Goal: Task Accomplishment & Management: Manage account settings

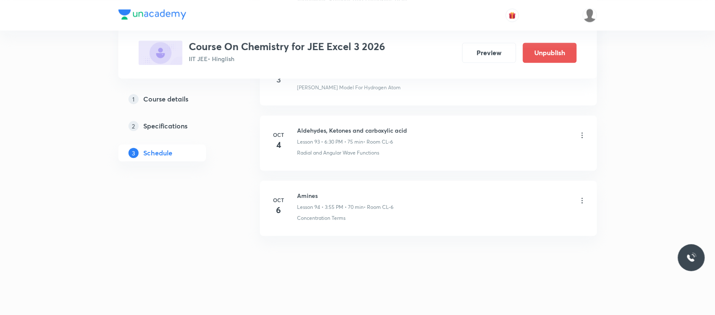
click at [310, 192] on h6 "Amines" at bounding box center [345, 195] width 96 height 9
copy h6 "Amines"
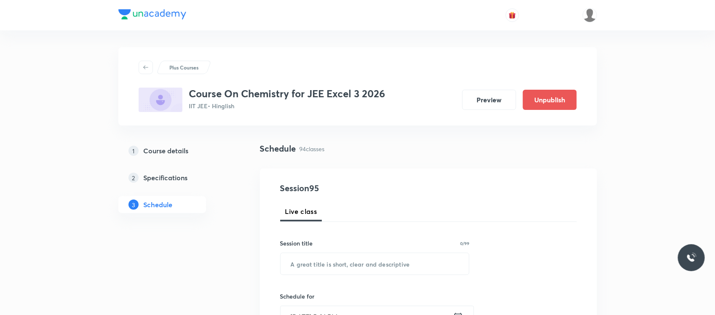
scroll to position [77, 0]
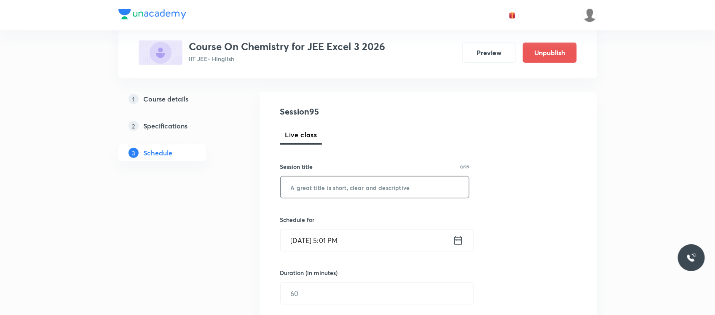
paste input "Amines"
click at [322, 183] on input "text" at bounding box center [375, 187] width 189 height 21
type input "Amines"
click at [383, 240] on input "Oct 6, 2025, 5:01 PM" at bounding box center [367, 240] width 172 height 21
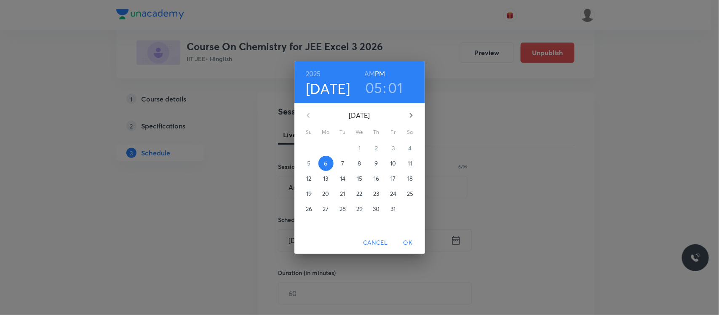
click at [401, 92] on h3 "01" at bounding box center [395, 88] width 15 height 18
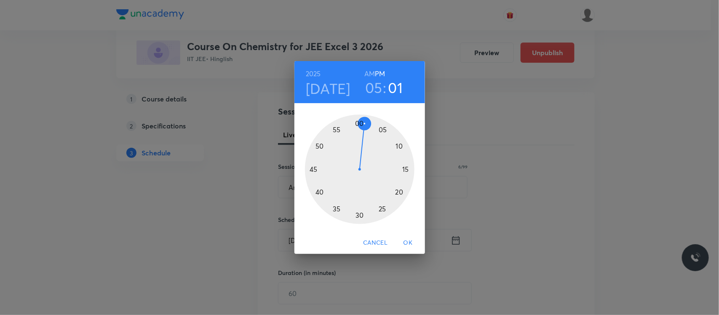
click at [381, 129] on div at bounding box center [360, 170] width 110 height 110
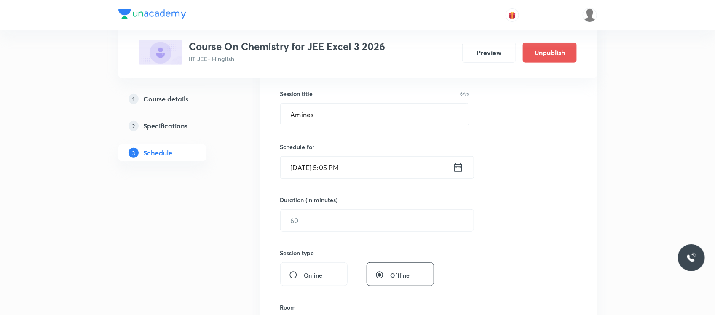
scroll to position [150, 0]
click at [341, 228] on input "text" at bounding box center [377, 219] width 193 height 21
type input "7"
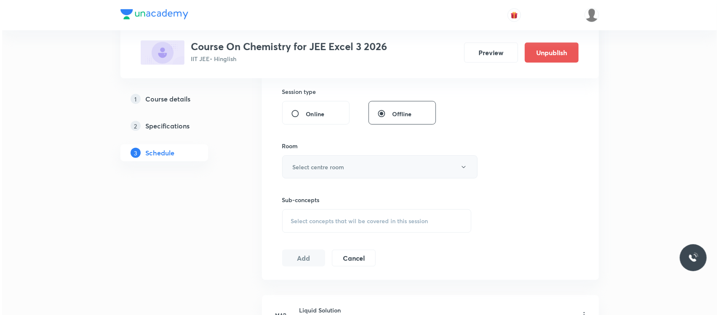
scroll to position [312, 0]
type input "75"
click at [337, 160] on button "Select centre room" at bounding box center [377, 165] width 195 height 23
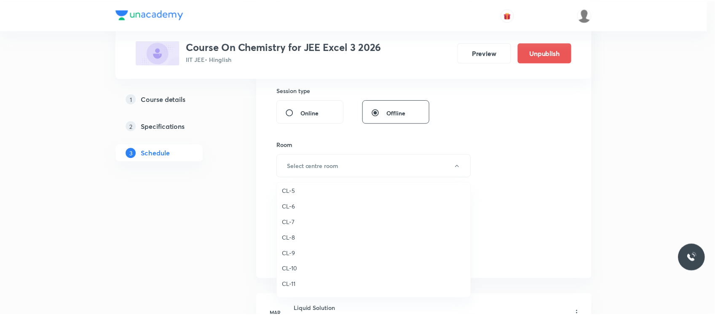
scroll to position [298, 0]
click at [289, 207] on span "CL-6" at bounding box center [375, 207] width 185 height 9
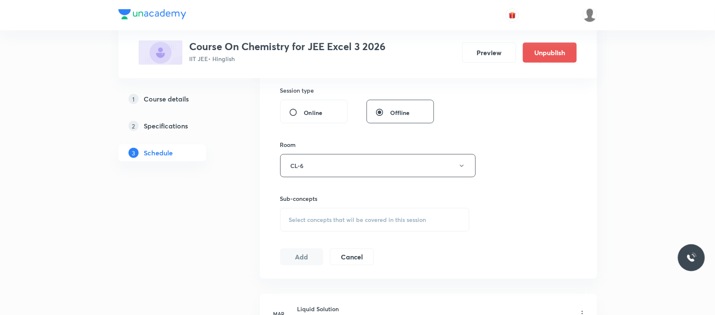
click at [326, 225] on div "Select concepts that wil be covered in this session" at bounding box center [375, 220] width 190 height 24
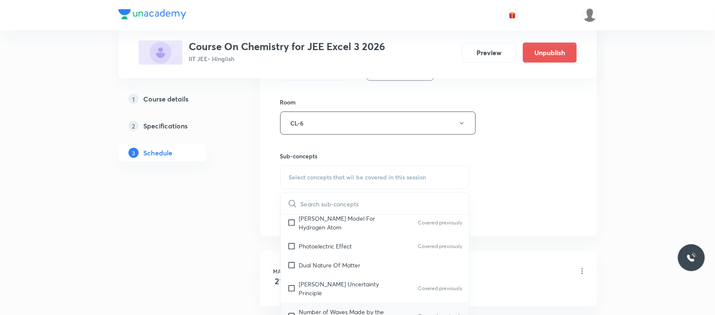
scroll to position [609, 0]
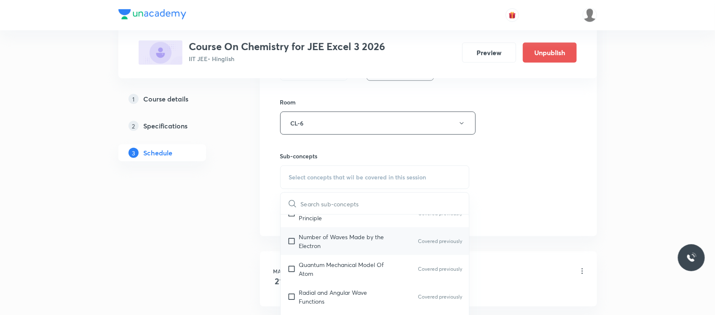
click at [349, 251] on div "Number of Waves Made by the Electron Covered previously" at bounding box center [375, 241] width 189 height 28
checkbox input "true"
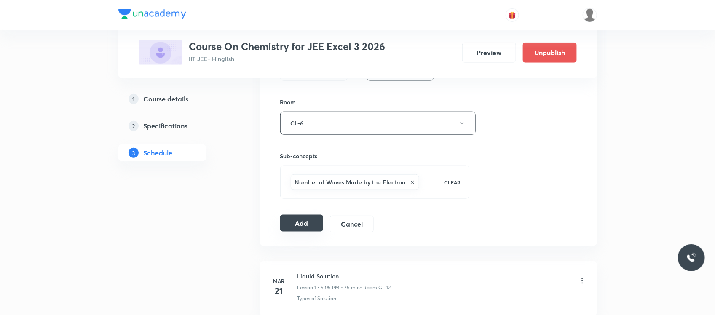
click at [294, 223] on button "Add" at bounding box center [301, 223] width 43 height 17
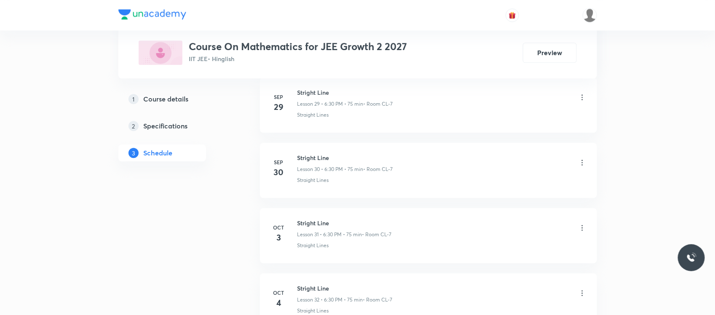
scroll to position [2456, 0]
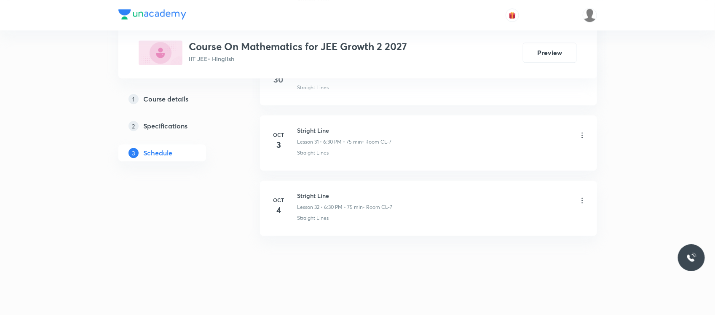
click at [313, 197] on h6 "Stright Line" at bounding box center [344, 195] width 95 height 9
copy h6 "Stright Line"
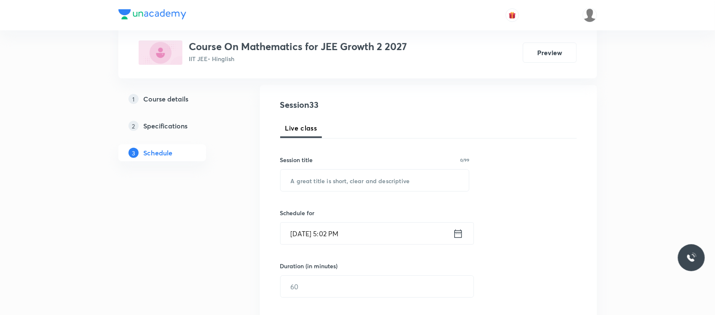
scroll to position [86, 0]
click at [327, 173] on input "text" at bounding box center [375, 178] width 189 height 21
paste input "Stright Line"
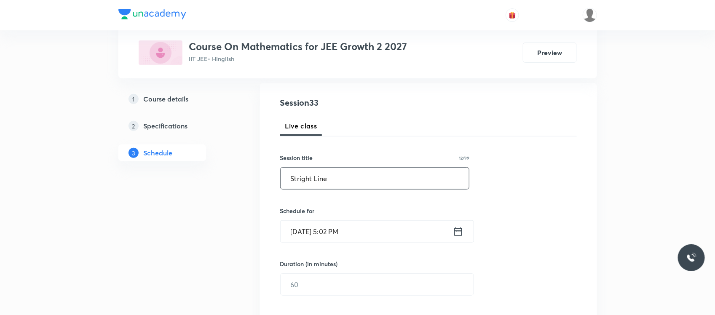
type input "Stright Line"
click at [374, 224] on input "Oct 6, 2025, 5:02 PM" at bounding box center [367, 231] width 172 height 21
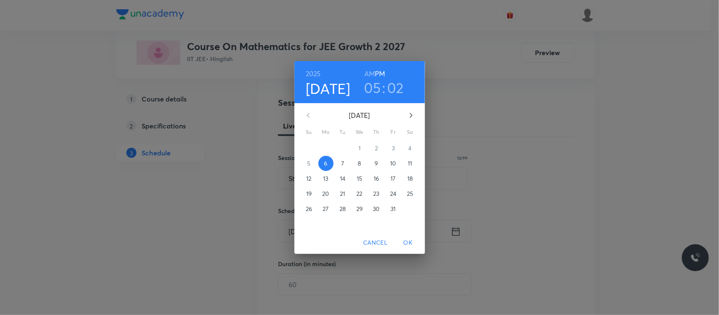
click at [392, 83] on h3 "02" at bounding box center [395, 88] width 17 height 18
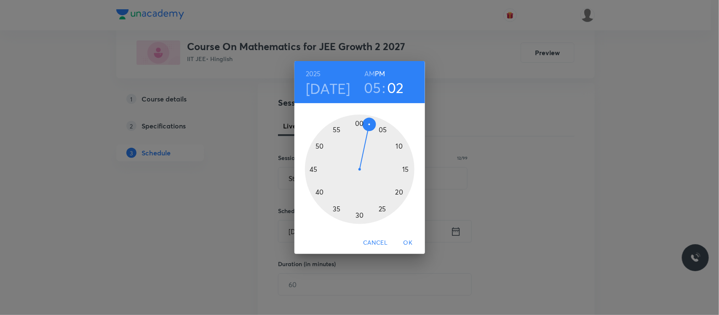
click at [380, 128] on div at bounding box center [360, 170] width 110 height 110
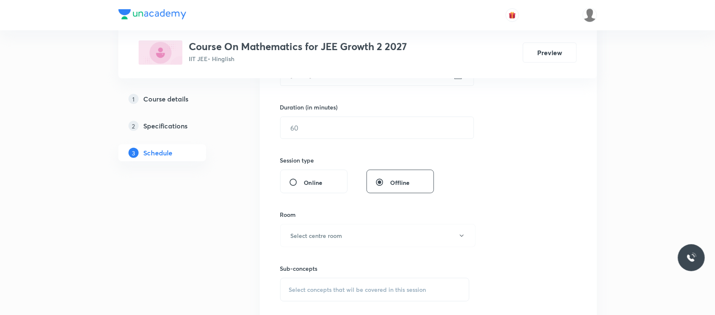
scroll to position [249, 0]
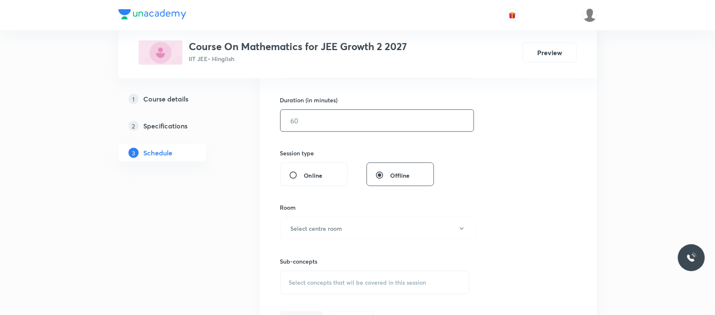
click at [340, 112] on input "text" at bounding box center [377, 120] width 193 height 21
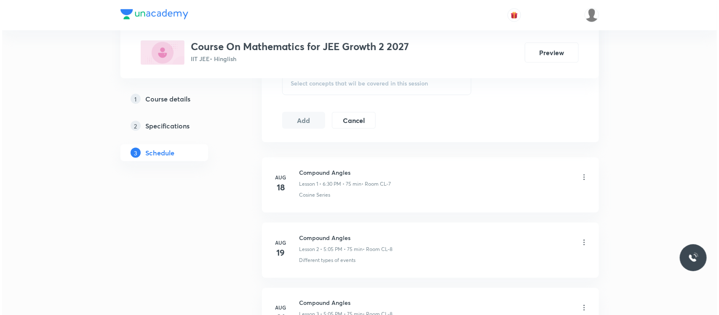
scroll to position [376, 0]
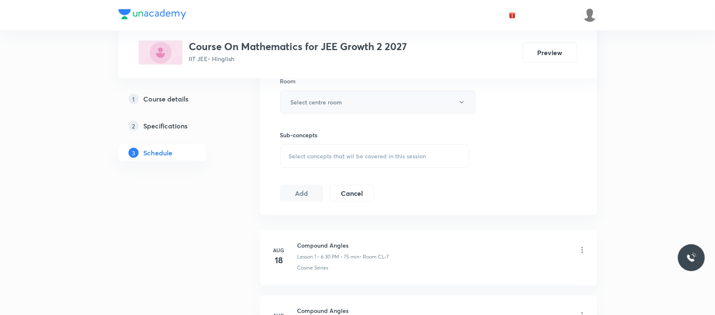
type input "75"
click at [313, 110] on button "Select centre room" at bounding box center [377, 102] width 195 height 23
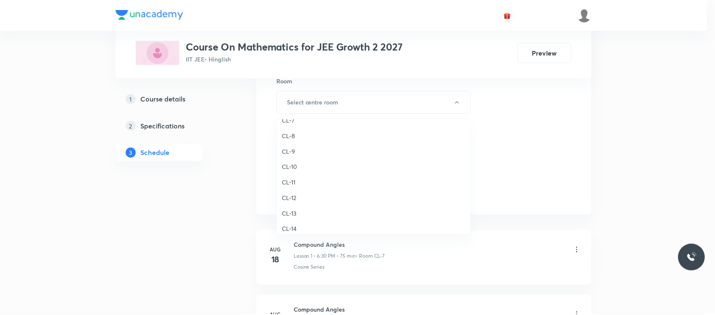
scroll to position [329, 0]
click at [298, 142] on span "CL-8" at bounding box center [375, 144] width 185 height 9
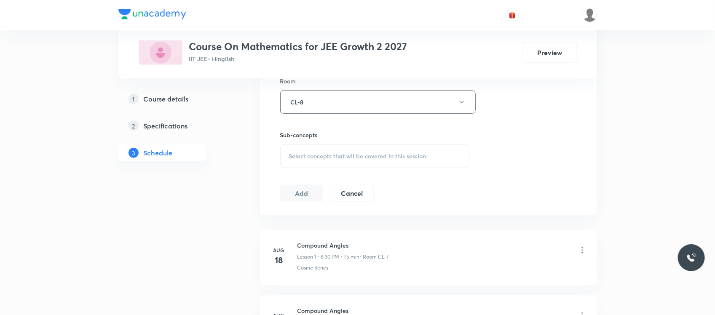
click at [308, 147] on div "Select concepts that wil be covered in this session" at bounding box center [375, 156] width 190 height 24
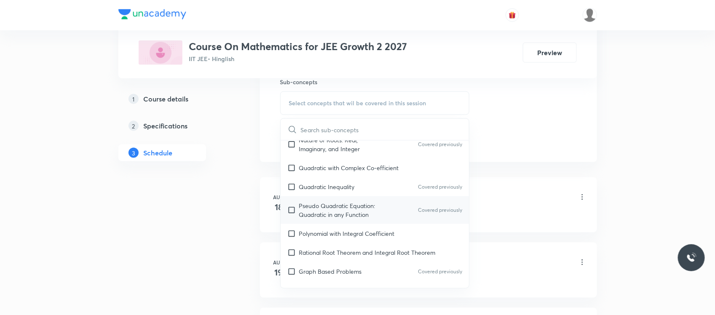
scroll to position [424, 0]
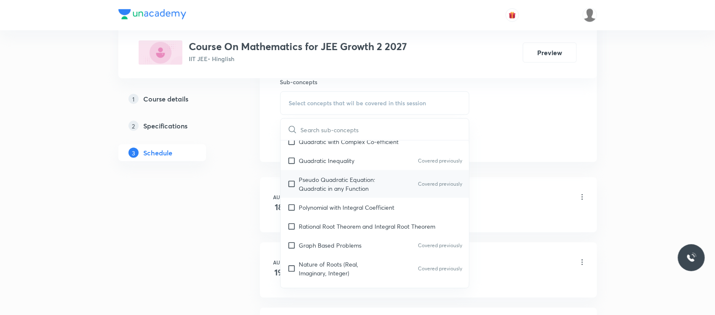
click at [344, 185] on p "Pseudo Quadratic Equation: Quadratic in any Function" at bounding box center [341, 184] width 85 height 18
checkbox input "true"
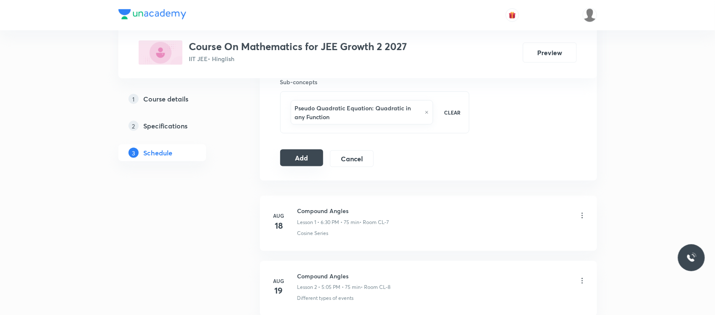
click at [295, 159] on button "Add" at bounding box center [301, 158] width 43 height 17
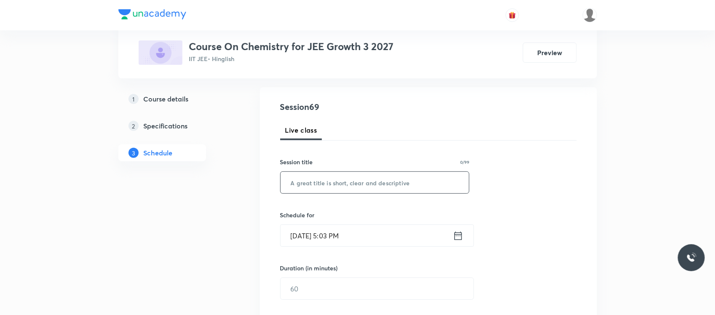
scroll to position [83, 0]
click at [306, 186] on input "text" at bounding box center [375, 180] width 189 height 21
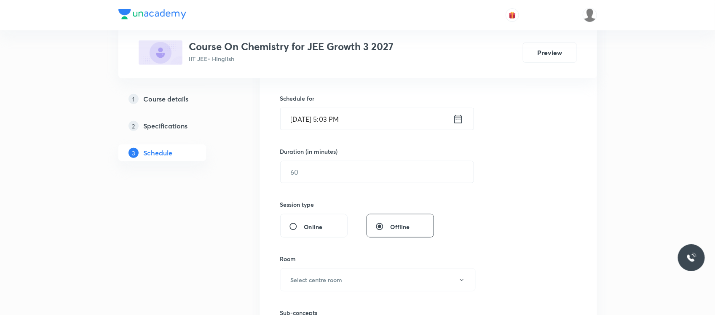
scroll to position [198, 0]
type input "Thermochemistry"
click at [363, 128] on input "Oct 6, 2025, 5:03 PM" at bounding box center [367, 118] width 172 height 21
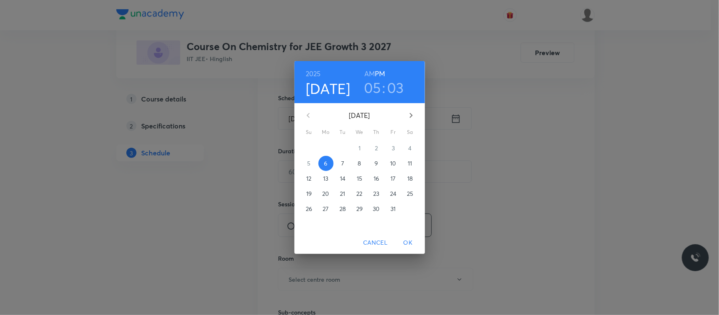
click at [394, 91] on h3 "03" at bounding box center [395, 88] width 17 height 18
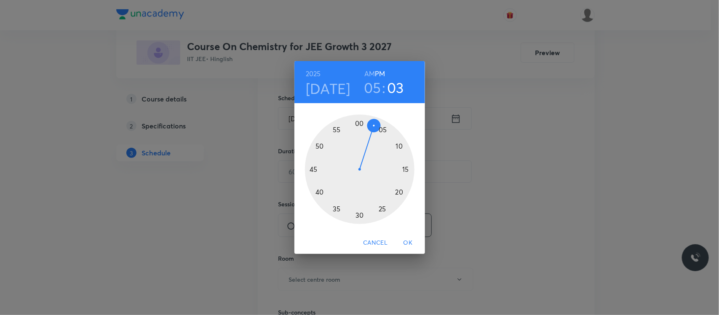
click at [382, 131] on div at bounding box center [360, 170] width 110 height 110
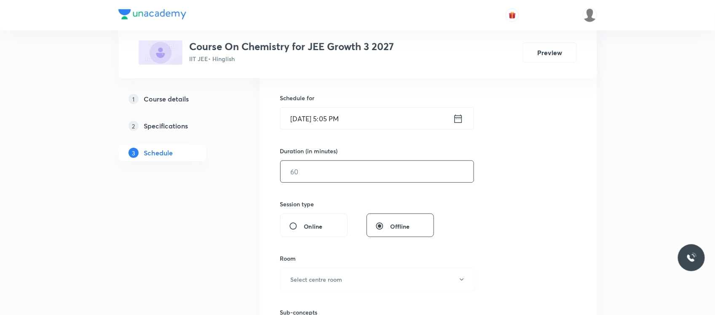
click at [364, 171] on input "text" at bounding box center [377, 171] width 193 height 21
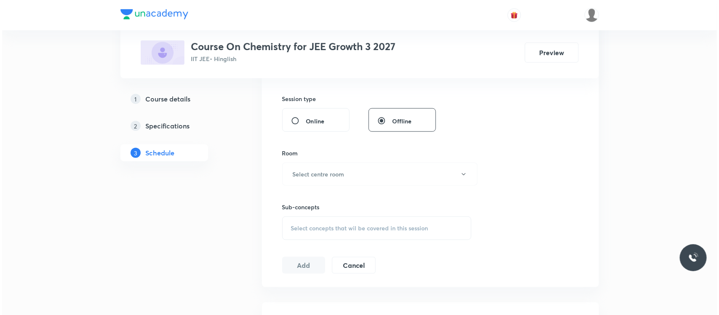
scroll to position [309, 0]
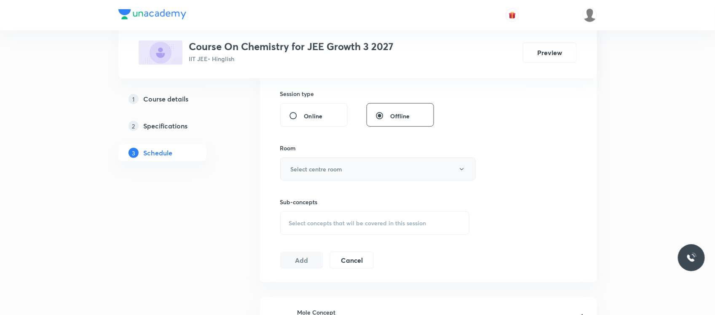
type input "75"
click at [353, 164] on button "Select centre room" at bounding box center [377, 169] width 195 height 23
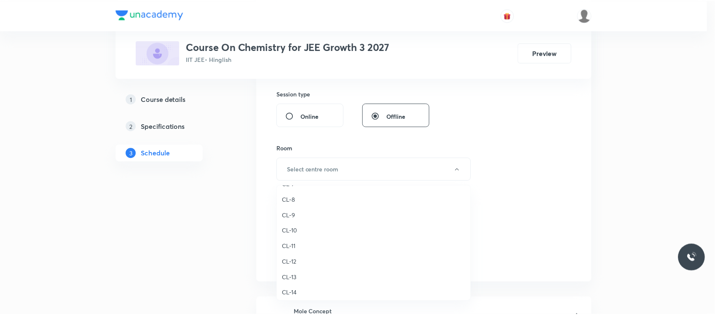
scroll to position [334, 0]
click at [289, 192] on span "CL-7" at bounding box center [375, 190] width 185 height 9
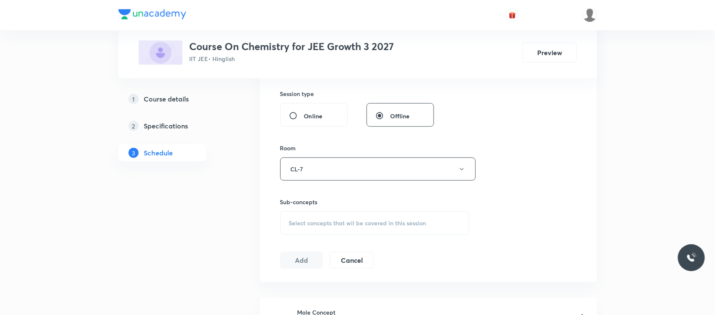
click at [302, 220] on span "Select concepts that wil be covered in this session" at bounding box center [357, 223] width 137 height 7
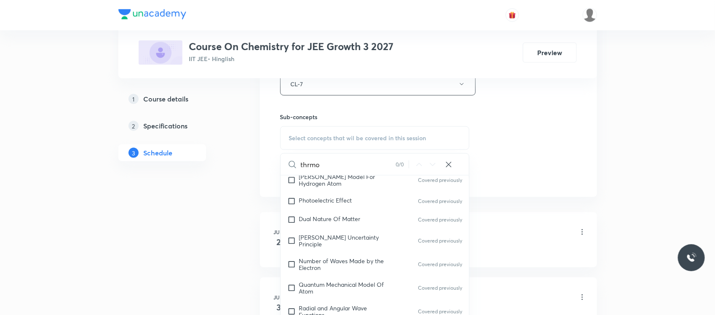
scroll to position [672, 0]
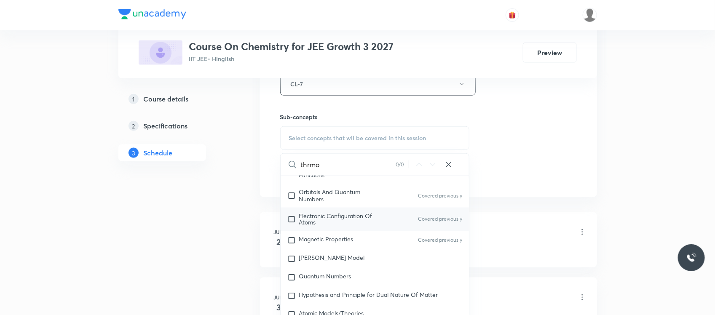
type input "thrmo"
click at [323, 211] on div "Electronic Configuration Of Atoms Covered previously" at bounding box center [375, 220] width 189 height 24
checkbox input "true"
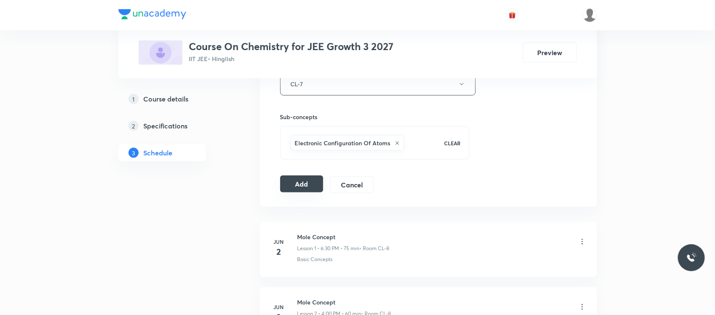
click at [301, 183] on button "Add" at bounding box center [301, 184] width 43 height 17
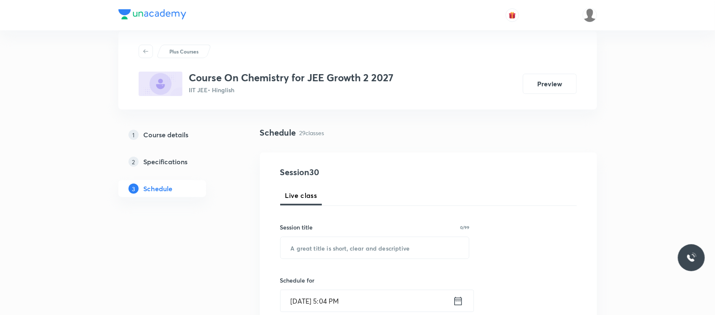
scroll to position [18, 0]
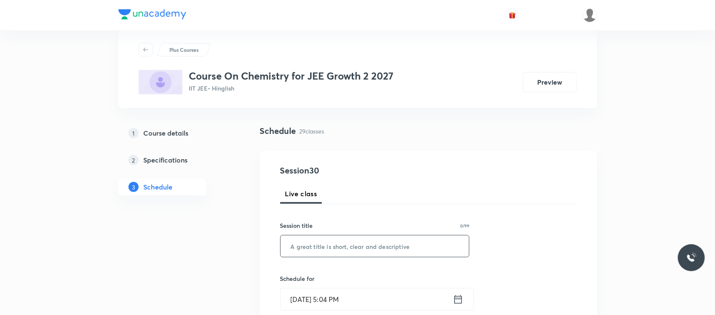
click at [321, 247] on input "text" at bounding box center [375, 245] width 189 height 21
paste input "chemical equilibrium"
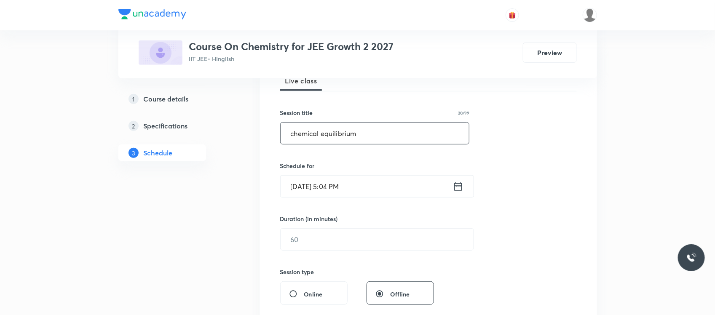
scroll to position [131, 0]
type input "chemical equilibrium"
click at [339, 187] on input "[DATE] 5:04 PM" at bounding box center [367, 185] width 172 height 21
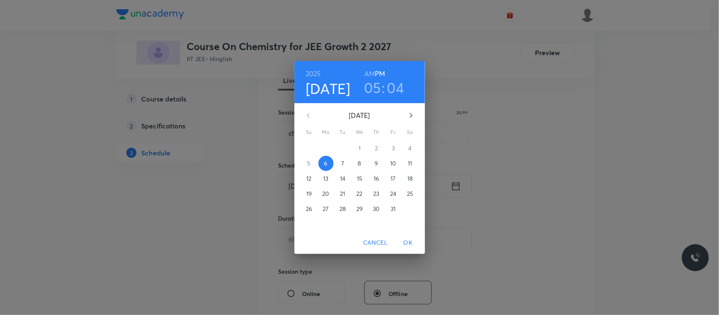
click at [369, 89] on h3 "05" at bounding box center [372, 88] width 17 height 18
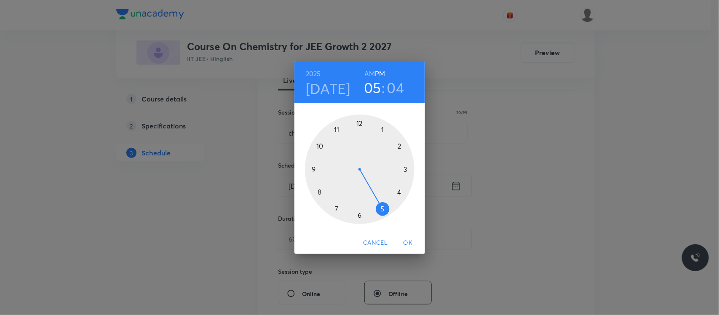
click at [358, 217] on div at bounding box center [360, 170] width 110 height 110
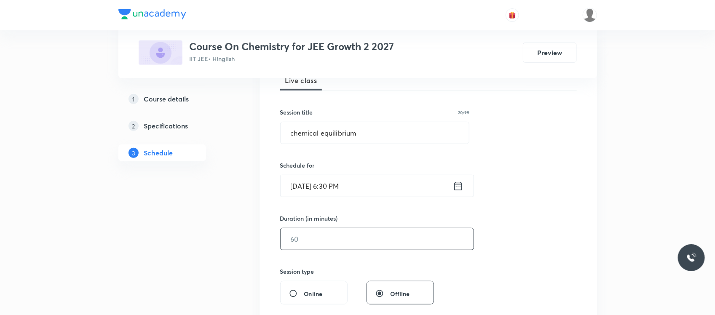
click at [347, 247] on input "text" at bounding box center [377, 238] width 193 height 21
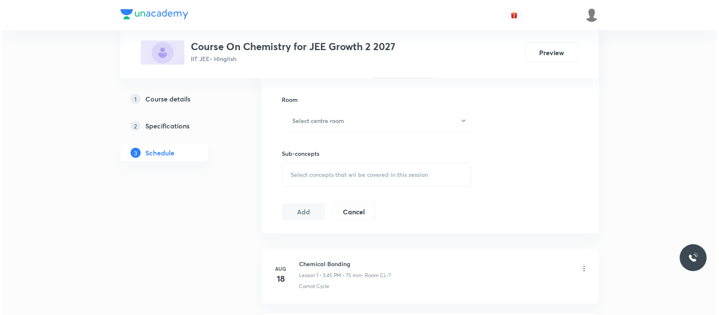
scroll to position [358, 0]
type input "75"
click at [372, 104] on div "Room Select centre room" at bounding box center [375, 112] width 190 height 37
click at [369, 114] on button "Select centre room" at bounding box center [377, 119] width 195 height 23
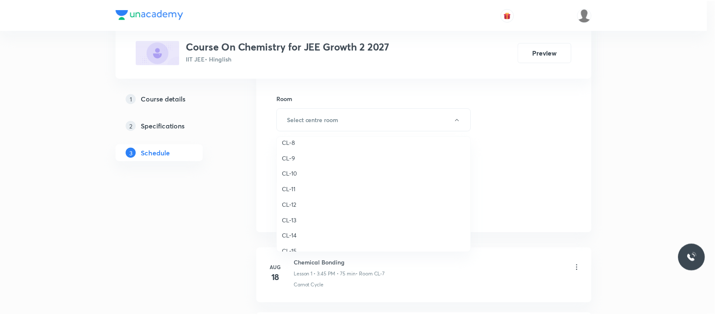
scroll to position [335, 0]
click at [295, 157] on span "CL-8" at bounding box center [375, 156] width 185 height 9
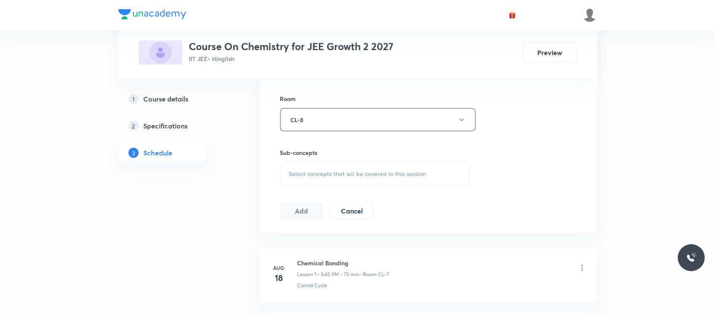
click at [307, 174] on span "Select concepts that wil be covered in this session" at bounding box center [357, 174] width 137 height 7
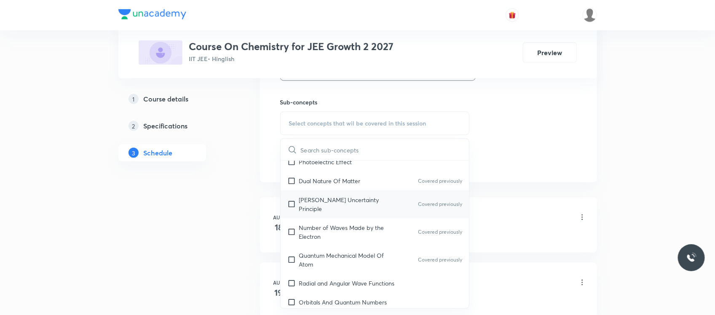
scroll to position [576, 0]
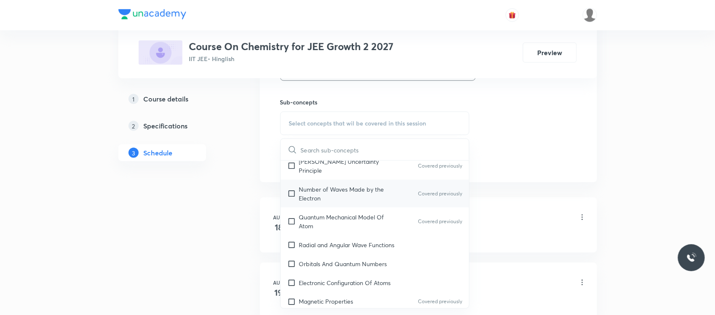
click at [346, 180] on div "Number of Waves Made by the Electron Covered previously" at bounding box center [375, 194] width 189 height 28
checkbox input "true"
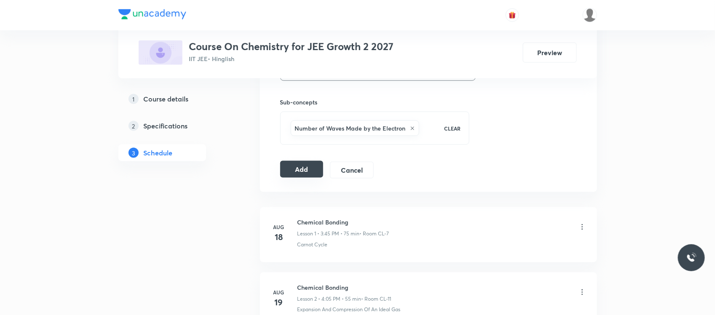
drag, startPoint x: 298, startPoint y: 160, endPoint x: 297, endPoint y: 169, distance: 8.9
click at [297, 169] on button "Add" at bounding box center [301, 169] width 43 height 17
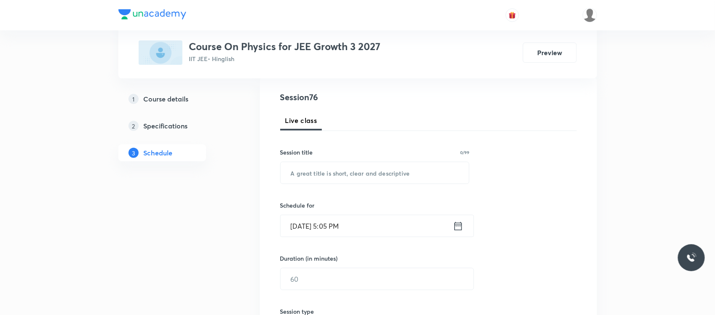
scroll to position [91, 0]
paste input "Work Energy and power"
click at [317, 177] on input "Work Energy and power" at bounding box center [375, 172] width 189 height 21
type input "Work Energy and power"
click at [377, 226] on input "[DATE] 5:05 PM" at bounding box center [367, 225] width 172 height 21
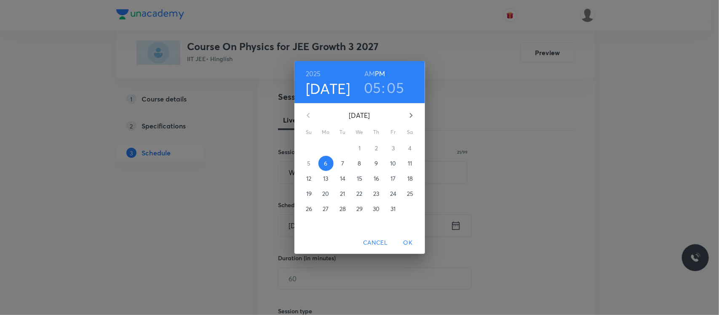
click at [372, 88] on h3 "05" at bounding box center [372, 88] width 17 height 18
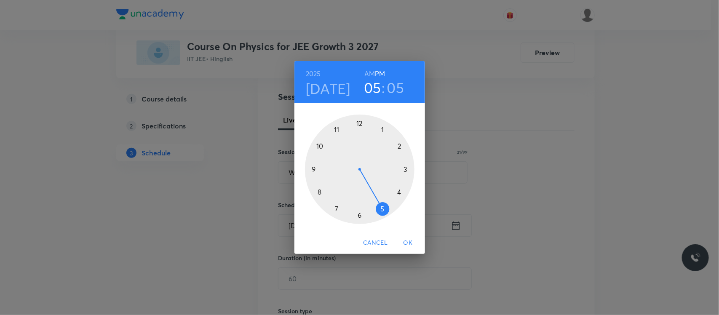
click at [358, 215] on div at bounding box center [360, 170] width 110 height 110
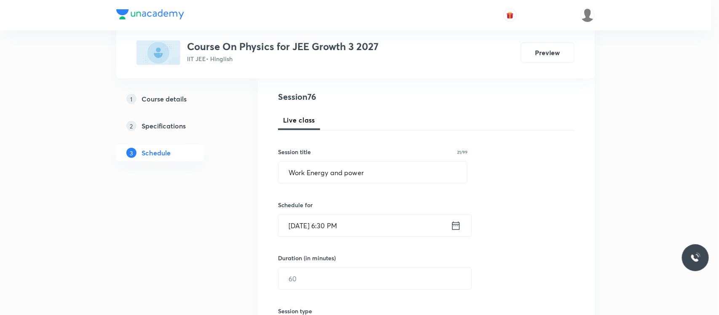
click at [358, 215] on div at bounding box center [360, 170] width 110 height 110
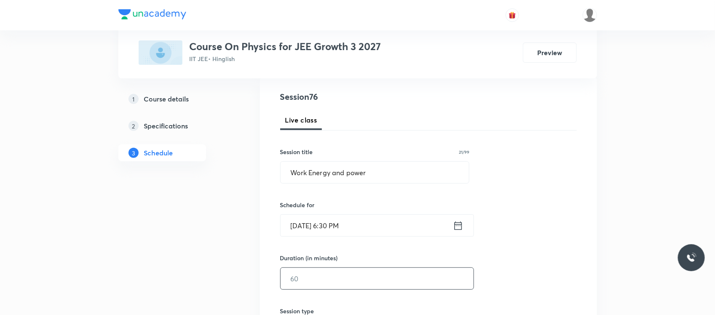
click at [325, 270] on input "text" at bounding box center [377, 278] width 193 height 21
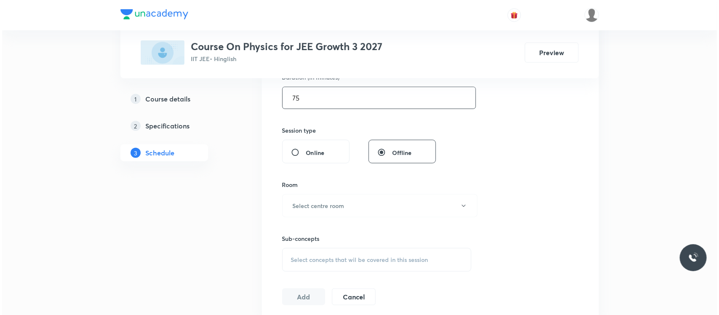
scroll to position [287, 0]
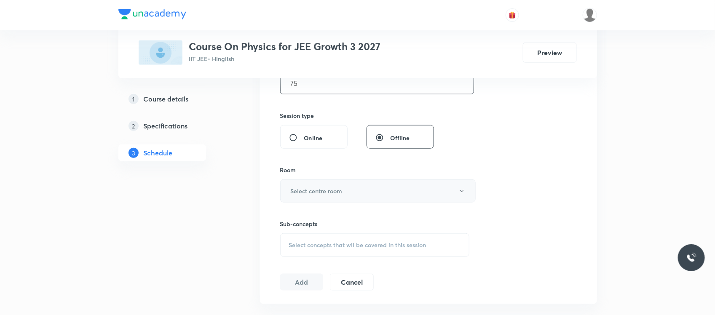
type input "75"
click at [333, 193] on h6 "Select centre room" at bounding box center [317, 191] width 52 height 9
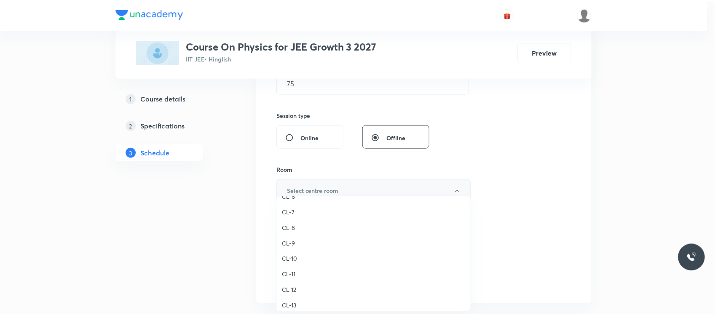
scroll to position [314, 0]
click at [293, 236] on span "CL-8" at bounding box center [375, 237] width 185 height 9
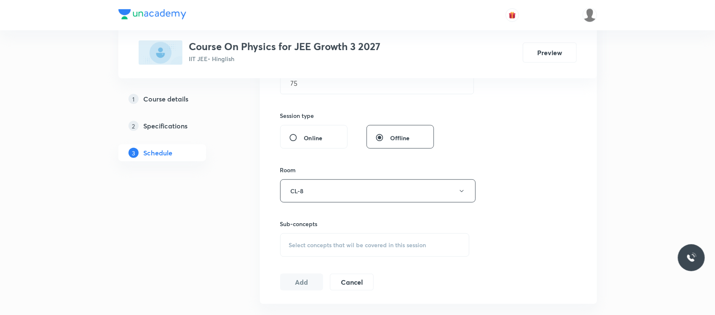
click at [308, 237] on div "Select concepts that wil be covered in this session" at bounding box center [375, 245] width 190 height 24
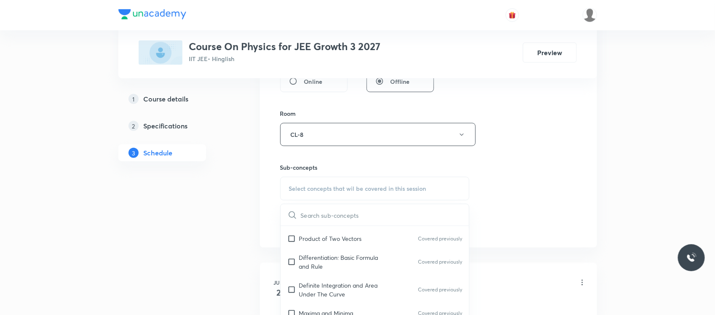
scroll to position [485, 0]
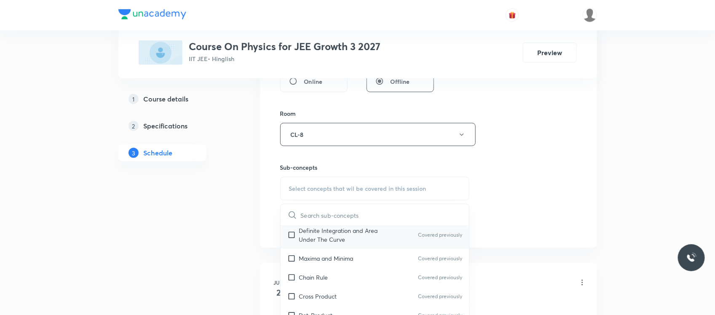
click at [315, 239] on p "Definite Integration and Area Under The Curve" at bounding box center [341, 235] width 85 height 18
checkbox input "true"
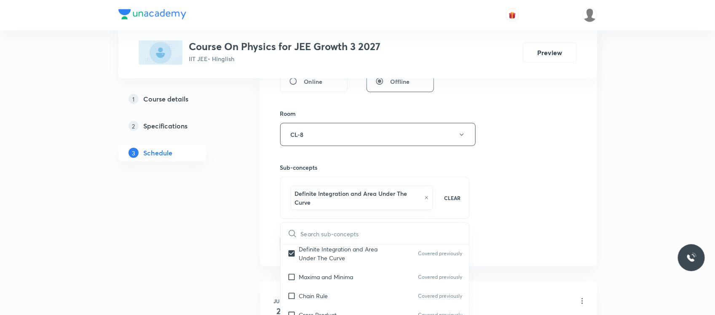
click at [260, 226] on div "Session 76 Live class Session title 21/99 Work Energy and power ​ Schedule for …" at bounding box center [428, 45] width 337 height 441
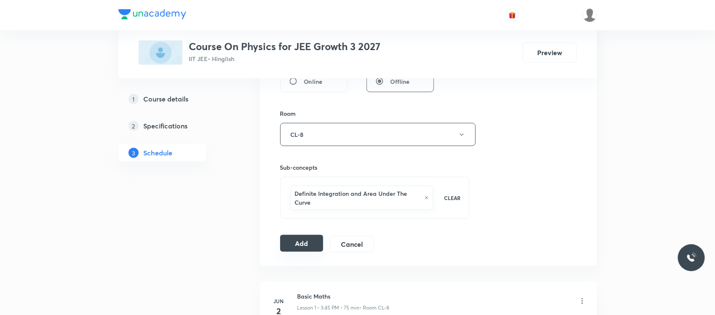
click at [305, 253] on div "Add Cancel" at bounding box center [330, 244] width 100 height 17
click at [305, 246] on button "Add" at bounding box center [301, 243] width 43 height 17
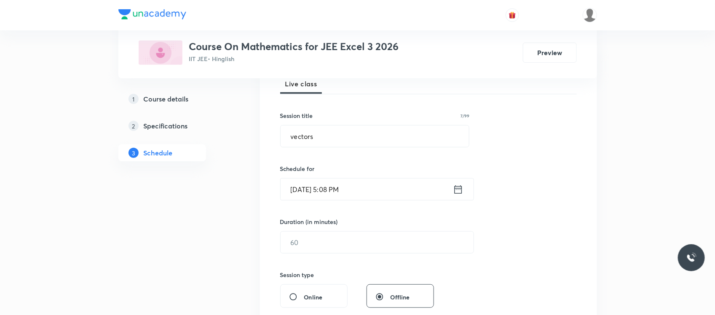
click at [363, 197] on input "[DATE] 5:08 PM" at bounding box center [367, 189] width 172 height 21
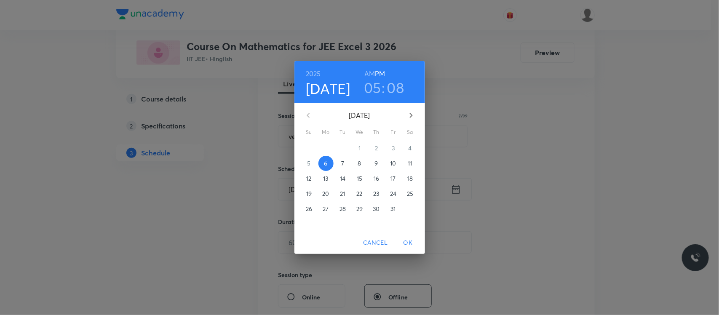
click at [370, 88] on h3 "05" at bounding box center [372, 88] width 17 height 18
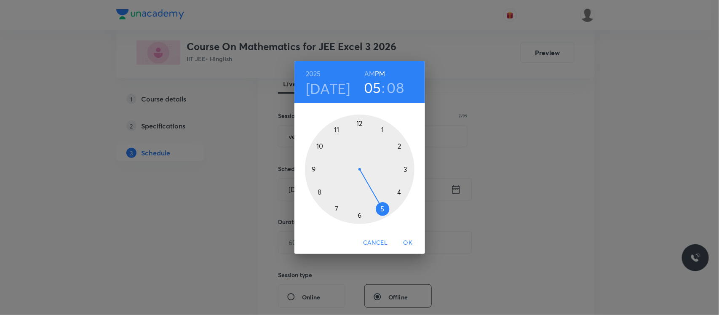
click at [358, 217] on div at bounding box center [360, 170] width 110 height 110
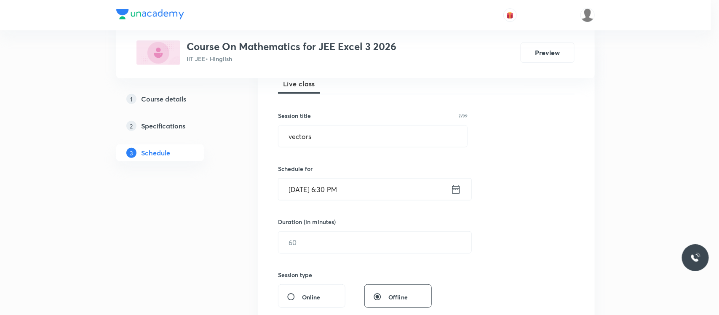
click at [358, 217] on div at bounding box center [360, 170] width 110 height 110
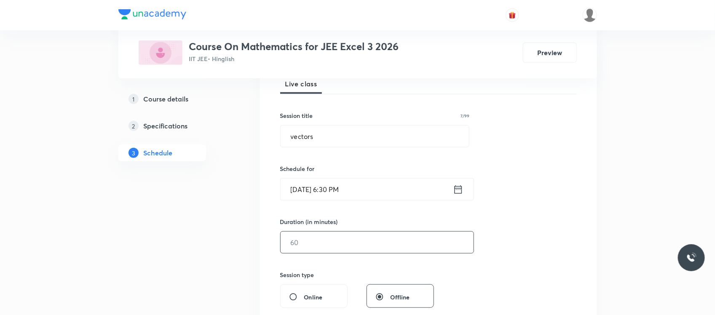
click at [337, 241] on input "text" at bounding box center [377, 242] width 193 height 21
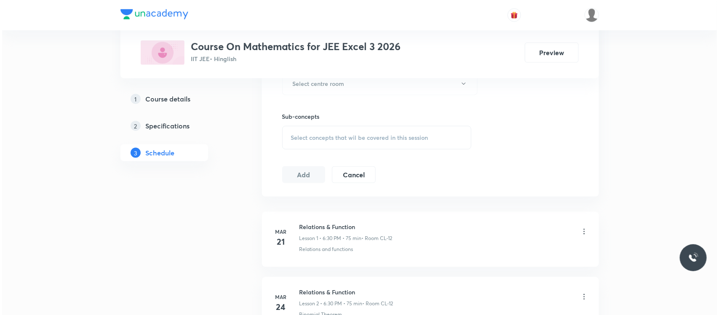
scroll to position [395, 0]
type input "75"
click at [359, 83] on button "Select centre room" at bounding box center [377, 83] width 195 height 23
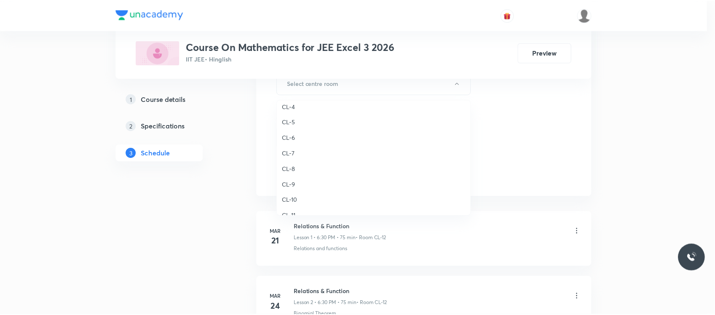
scroll to position [285, 0]
click at [296, 138] on span "CL-6" at bounding box center [375, 138] width 185 height 9
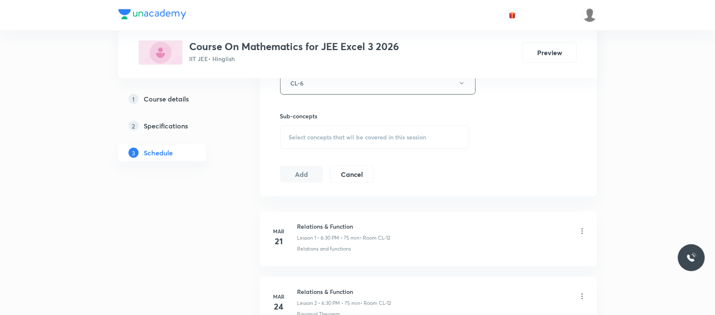
click at [302, 145] on div "Select concepts that wil be covered in this session" at bounding box center [375, 138] width 190 height 24
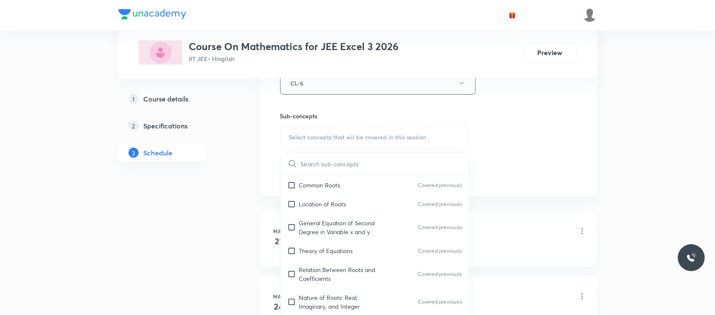
scroll to position [374, 0]
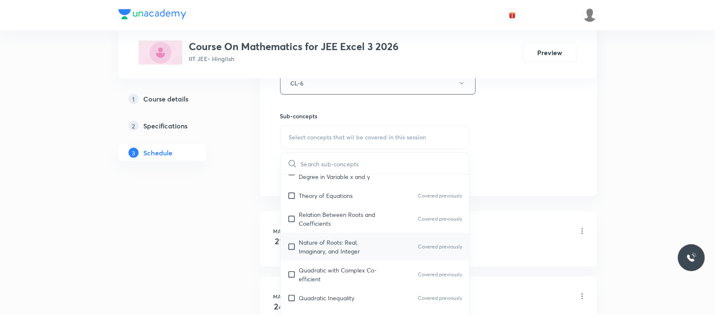
click at [353, 243] on p "Nature of Roots: Real, Imaginary, and Integer" at bounding box center [341, 247] width 85 height 18
checkbox input "true"
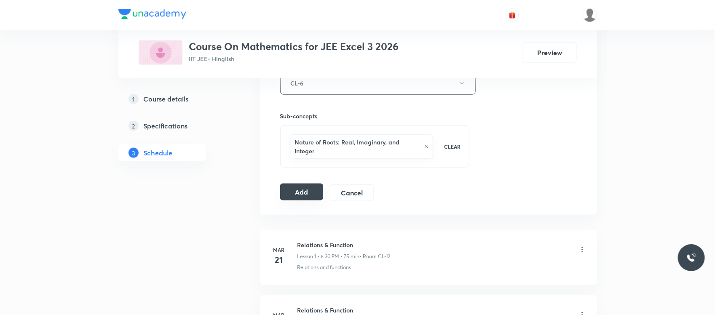
click at [296, 187] on button "Add" at bounding box center [301, 192] width 43 height 17
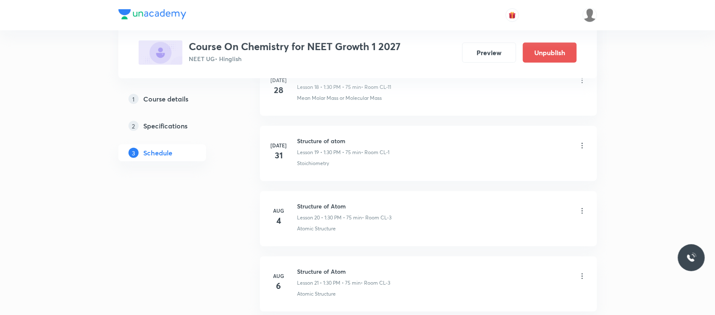
scroll to position [1932, 0]
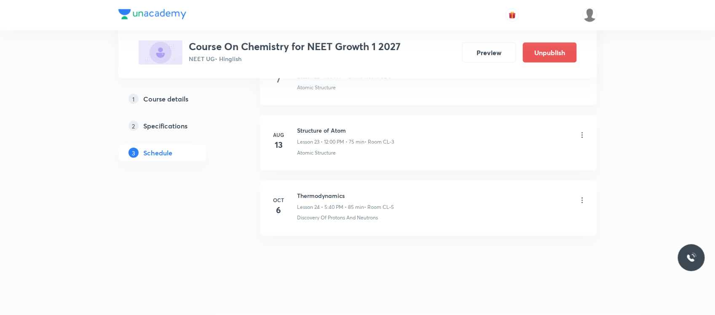
click at [580, 199] on icon at bounding box center [582, 200] width 8 height 8
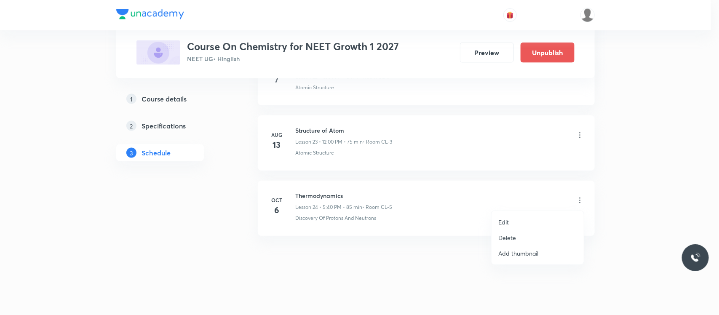
click at [326, 192] on div at bounding box center [359, 157] width 719 height 315
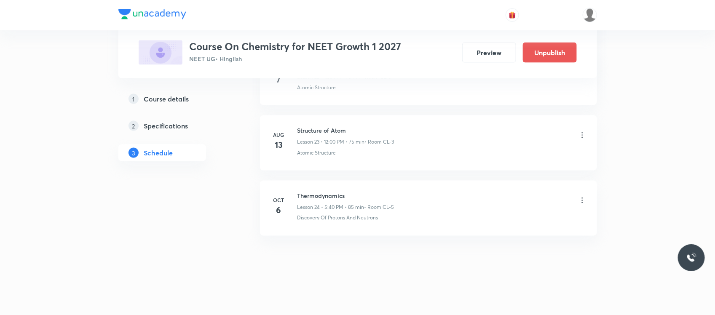
click at [326, 192] on h6 "Thermodynamics" at bounding box center [345, 195] width 97 height 9
click at [583, 197] on icon at bounding box center [582, 200] width 8 height 8
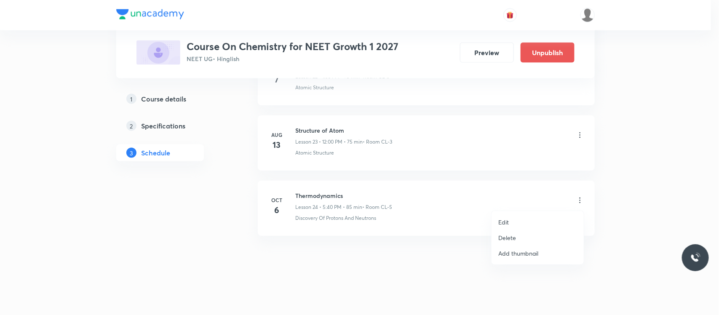
click at [507, 239] on p "Delete" at bounding box center [507, 237] width 18 height 9
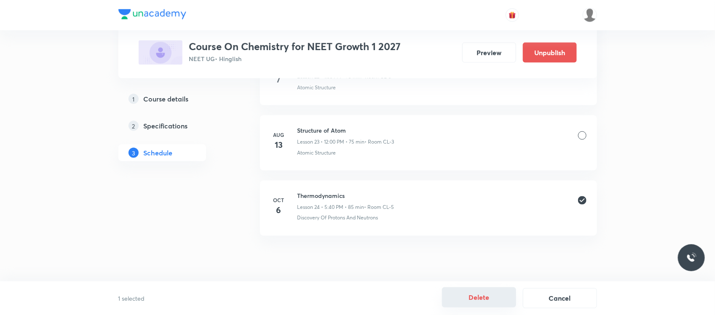
click at [453, 305] on button "Delete" at bounding box center [479, 297] width 74 height 20
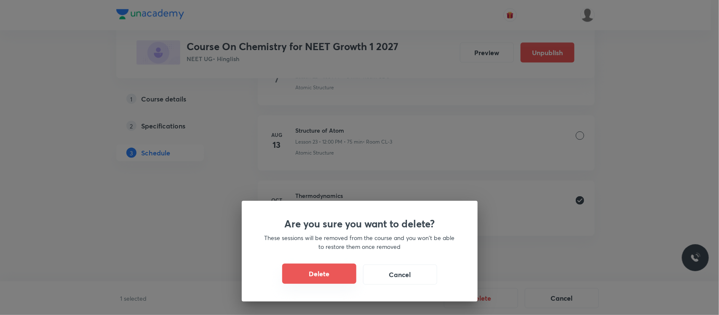
click at [316, 277] on button "Delete" at bounding box center [319, 274] width 74 height 20
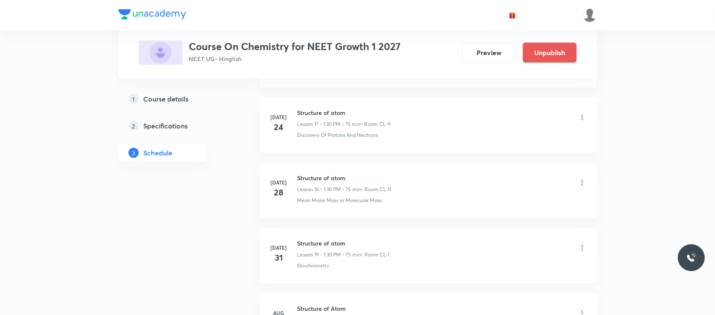
scroll to position [1867, 0]
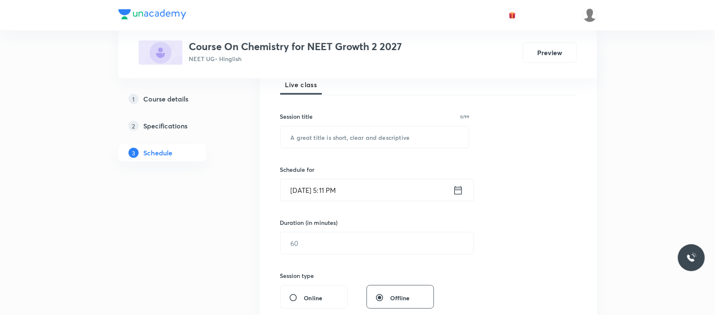
scroll to position [126, 0]
click at [316, 156] on div "Session 31 Live class Session title 0/99 ​ Schedule for [DATE] 5:11 PM ​ Durati…" at bounding box center [428, 254] width 297 height 396
click at [313, 139] on input "text" at bounding box center [375, 137] width 189 height 21
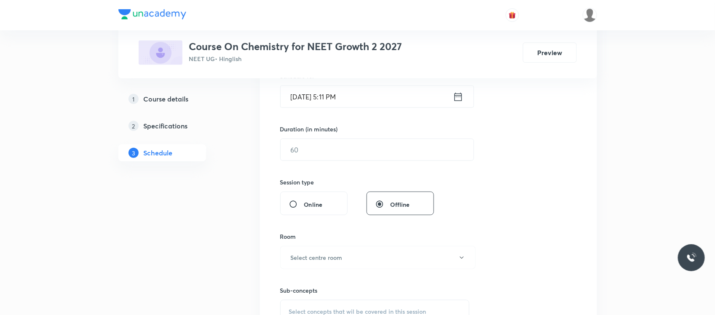
scroll to position [223, 0]
type input "Thermodynamics"
click at [373, 101] on input "Oct 6, 2025, 5:11 PM" at bounding box center [367, 93] width 172 height 21
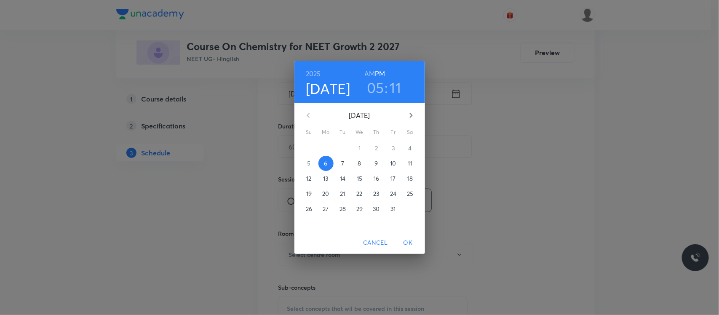
click at [375, 83] on h3 "05" at bounding box center [375, 88] width 17 height 18
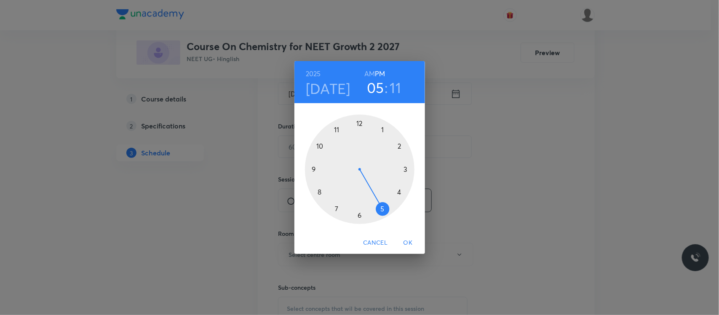
click at [394, 91] on h3 "11" at bounding box center [395, 88] width 11 height 18
click at [319, 193] on div at bounding box center [360, 170] width 110 height 110
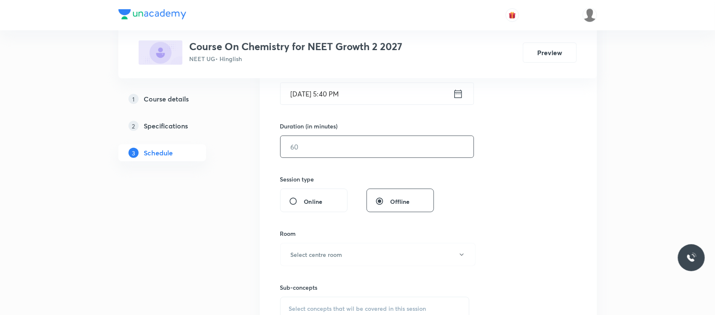
click at [308, 144] on input "text" at bounding box center [377, 146] width 193 height 21
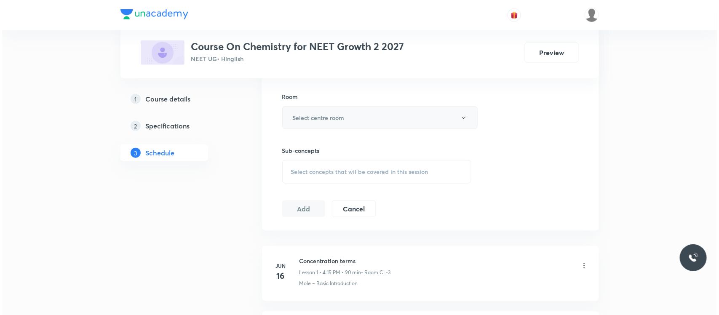
scroll to position [361, 0]
click at [316, 116] on h6 "Select centre room" at bounding box center [317, 117] width 52 height 9
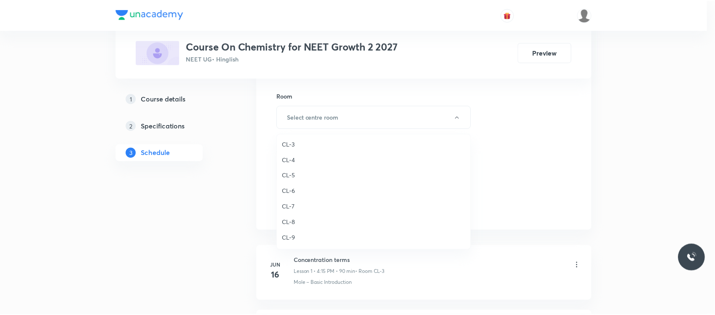
scroll to position [265, 0]
click at [291, 172] on span "CL-5" at bounding box center [375, 176] width 185 height 9
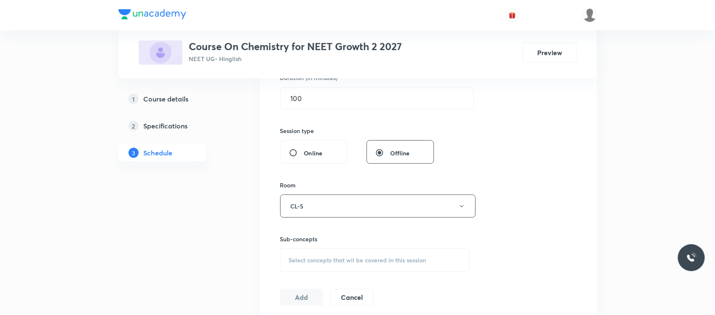
scroll to position [271, 0]
click at [319, 101] on input "100" at bounding box center [377, 98] width 193 height 21
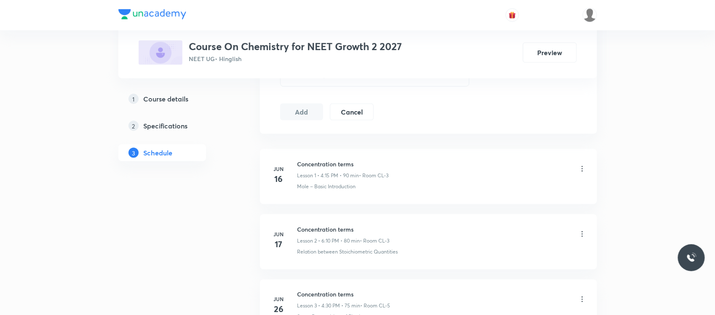
scroll to position [457, 0]
type input "85"
click at [311, 83] on div "Select concepts that wil be covered in this session" at bounding box center [375, 75] width 190 height 24
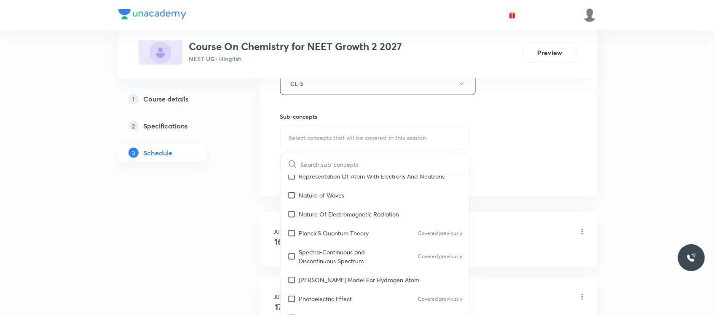
scroll to position [546, 0]
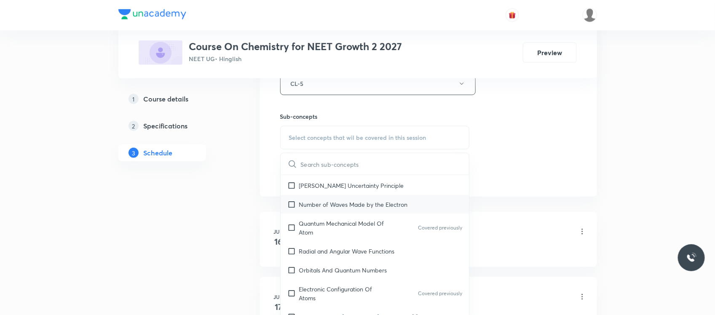
click at [357, 209] on p "Number of Waves Made by the Electron" at bounding box center [353, 204] width 109 height 9
checkbox input "true"
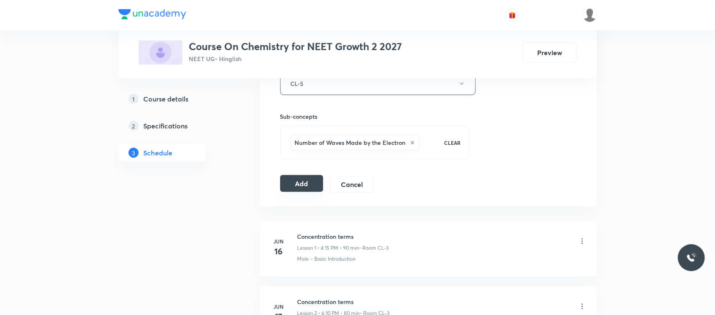
click at [299, 182] on button "Add" at bounding box center [301, 183] width 43 height 17
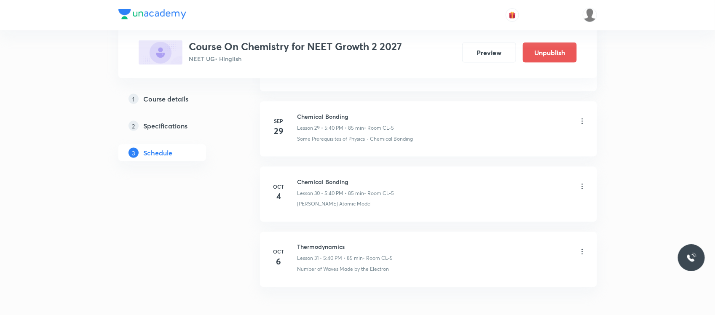
scroll to position [2003, 0]
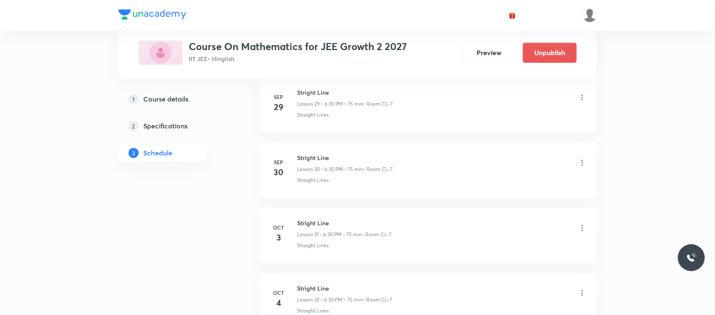
scroll to position [2522, 0]
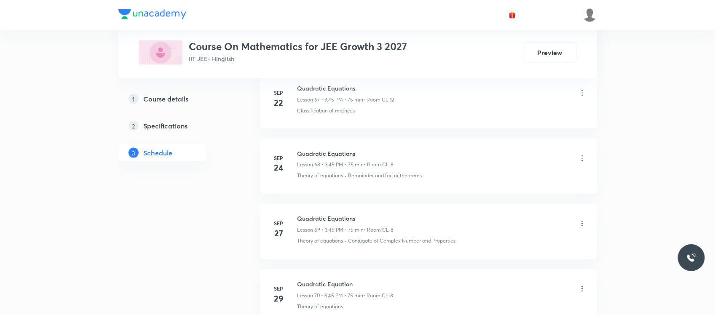
scroll to position [5140, 0]
